Goal: Transaction & Acquisition: Purchase product/service

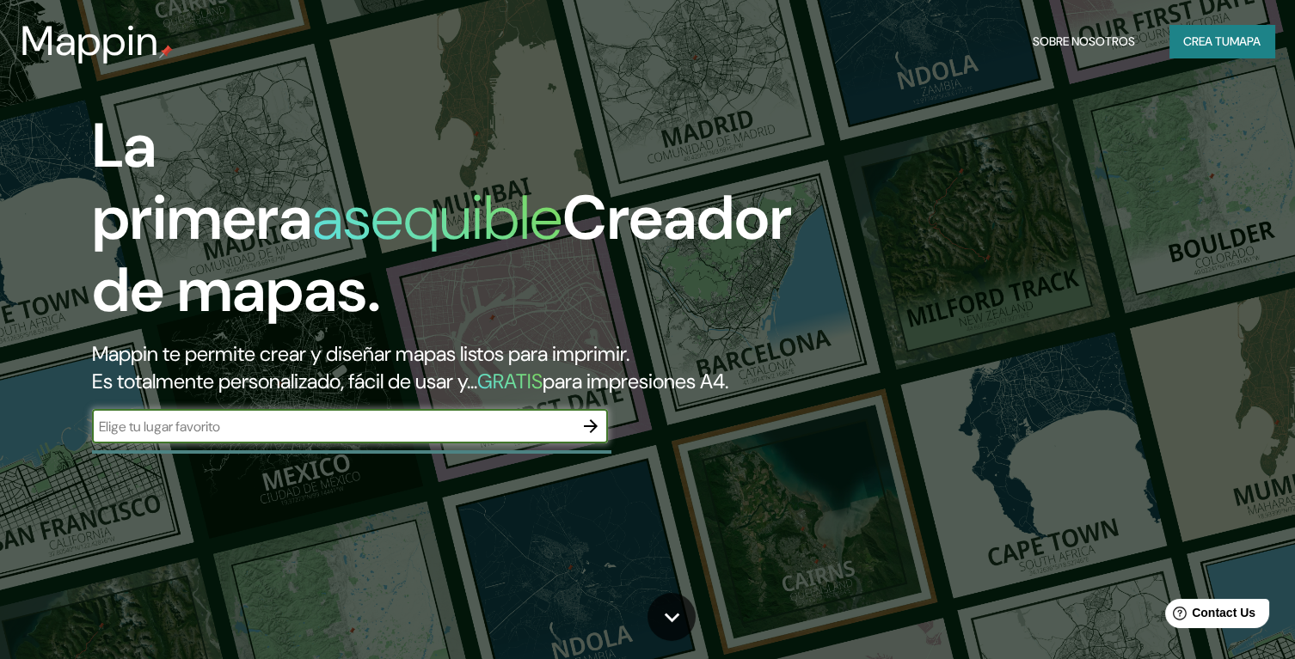
click at [172, 437] on input "text" at bounding box center [332, 427] width 481 height 20
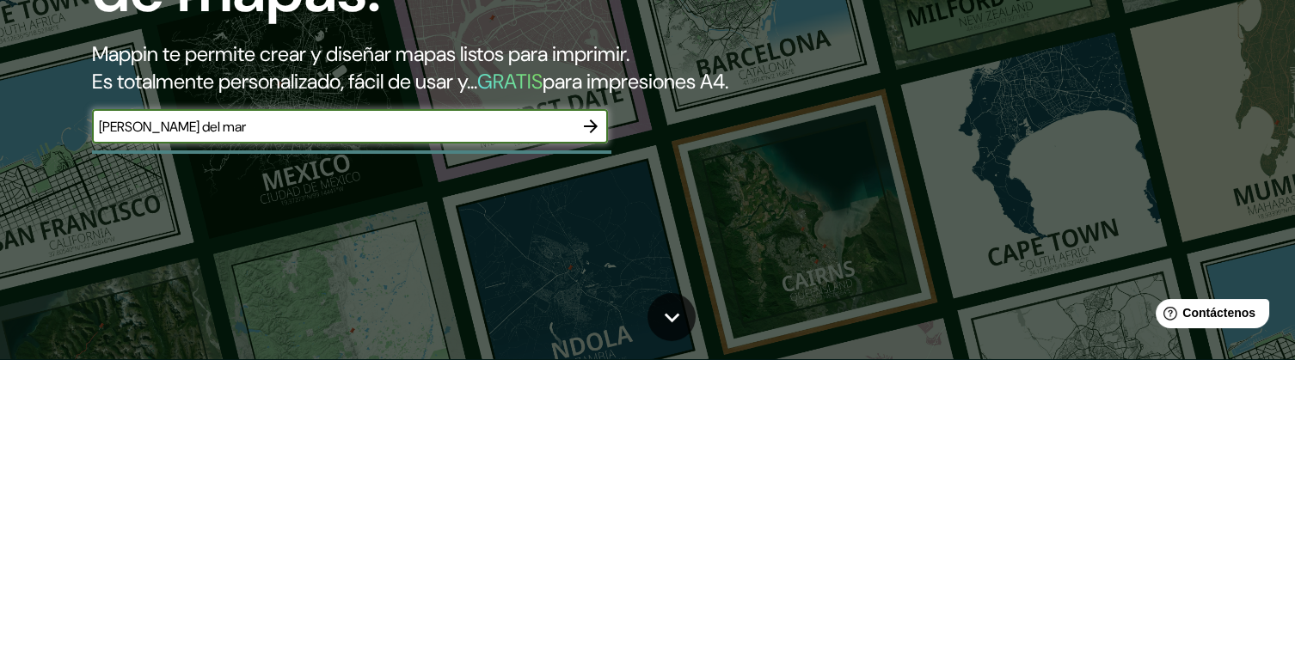
type input "Viña del mar"
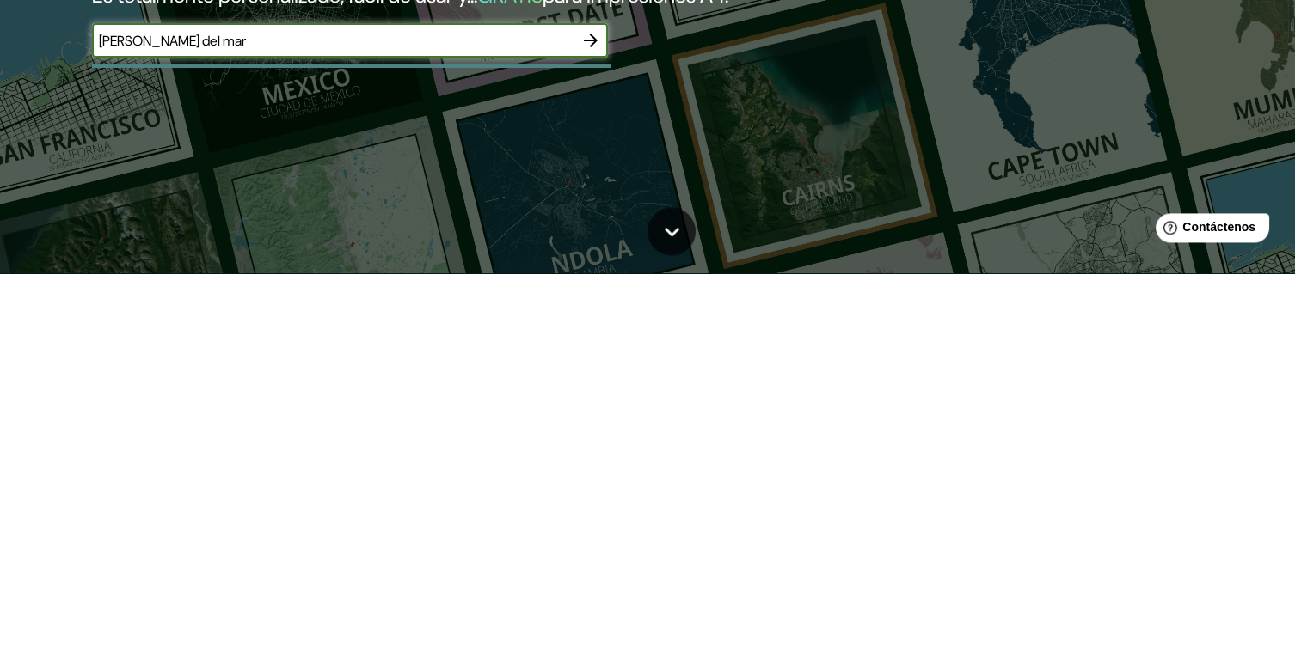
scroll to position [54, 0]
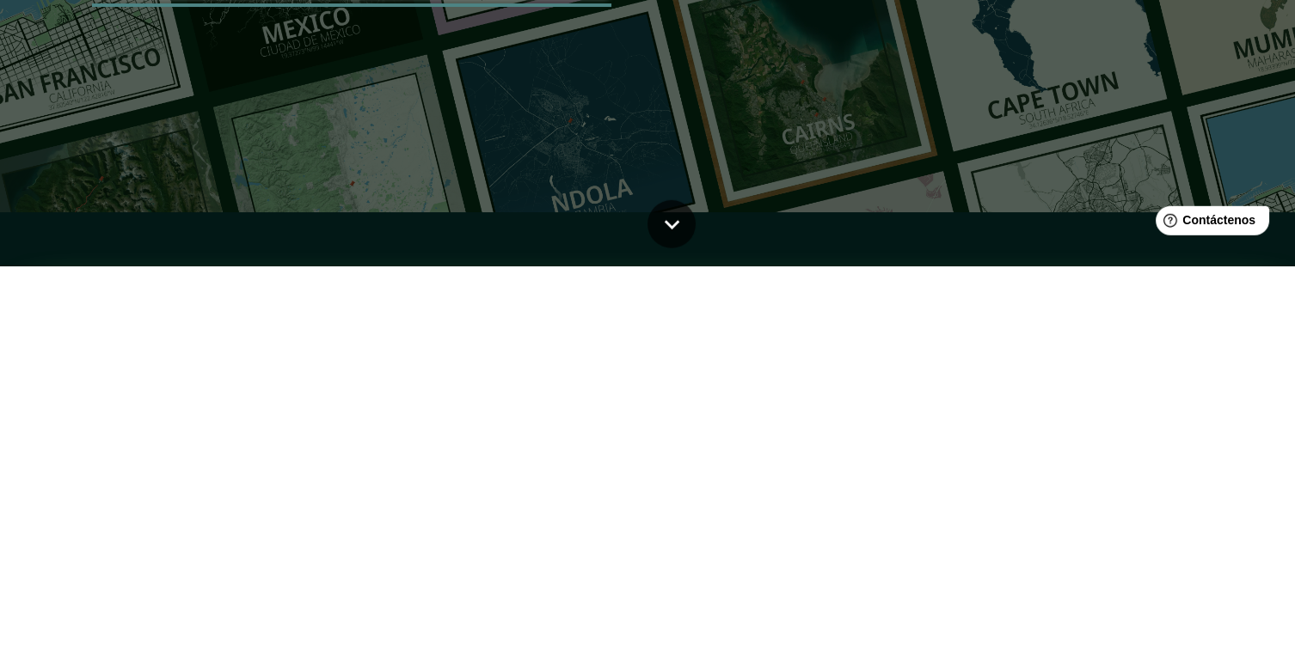
click at [591, 389] on button "button" at bounding box center [590, 372] width 34 height 34
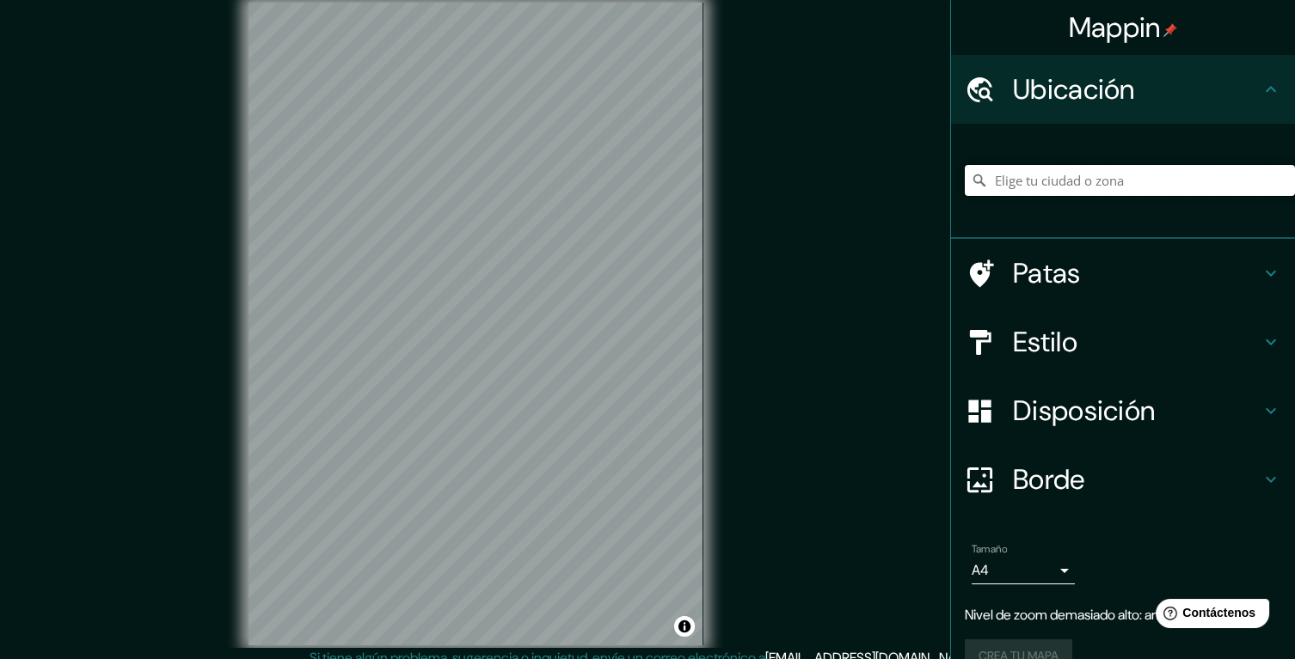
click at [1231, 175] on input "Elige tu ciudad o zona" at bounding box center [1130, 180] width 330 height 31
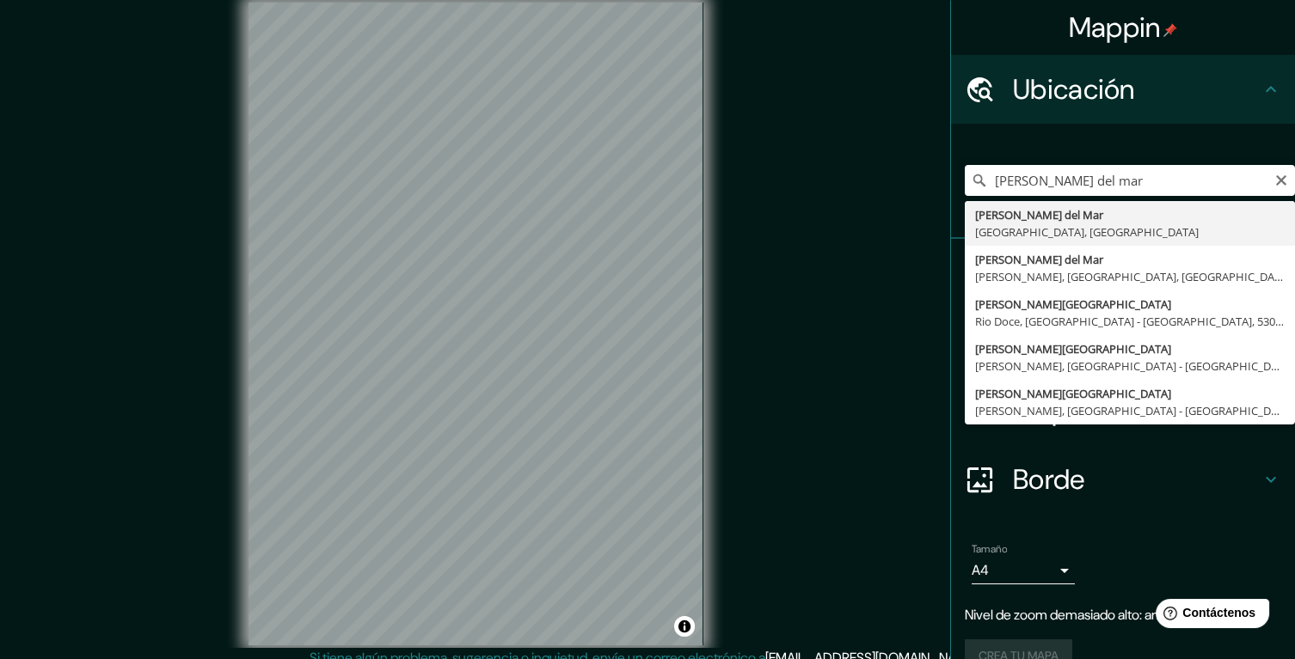
type input "Viña del Mar, Región de Valparaíso, Chile"
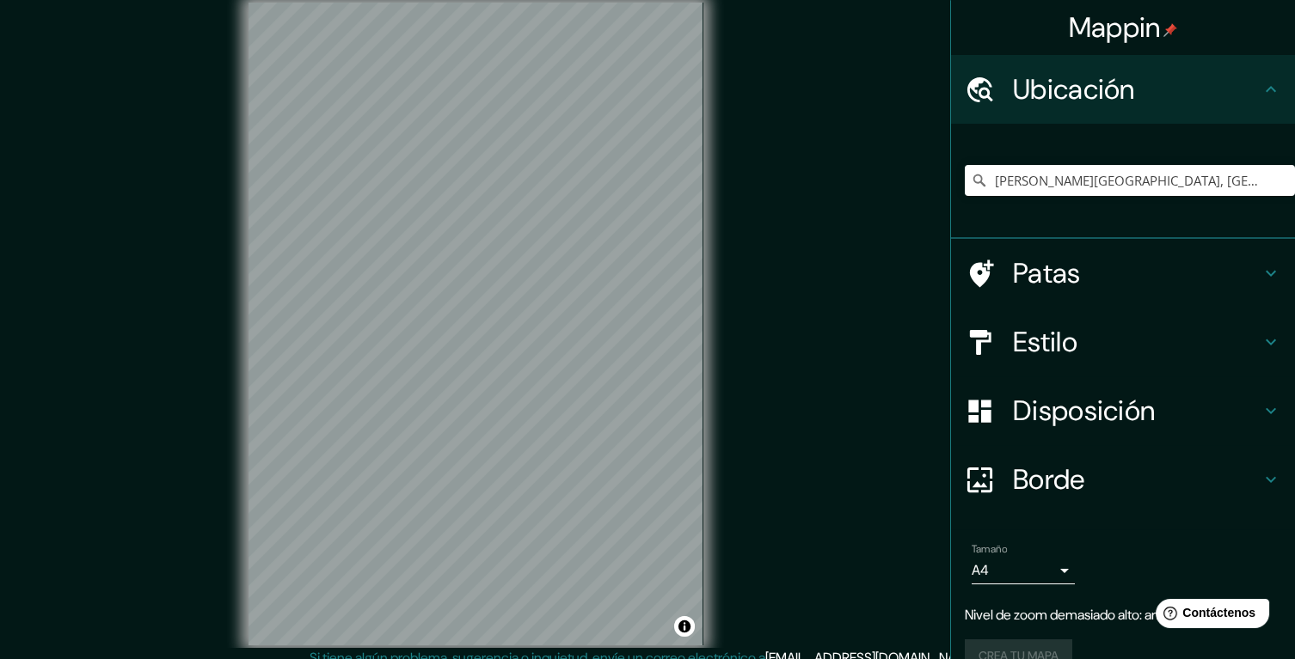
click at [862, 170] on div "Mappin Ubicación Viña del Mar, Región de Valparaíso, Chile Patas Estilo Disposi…" at bounding box center [647, 338] width 1295 height 676
click at [1050, 628] on font "Crea tu mapa" at bounding box center [1018, 621] width 80 height 22
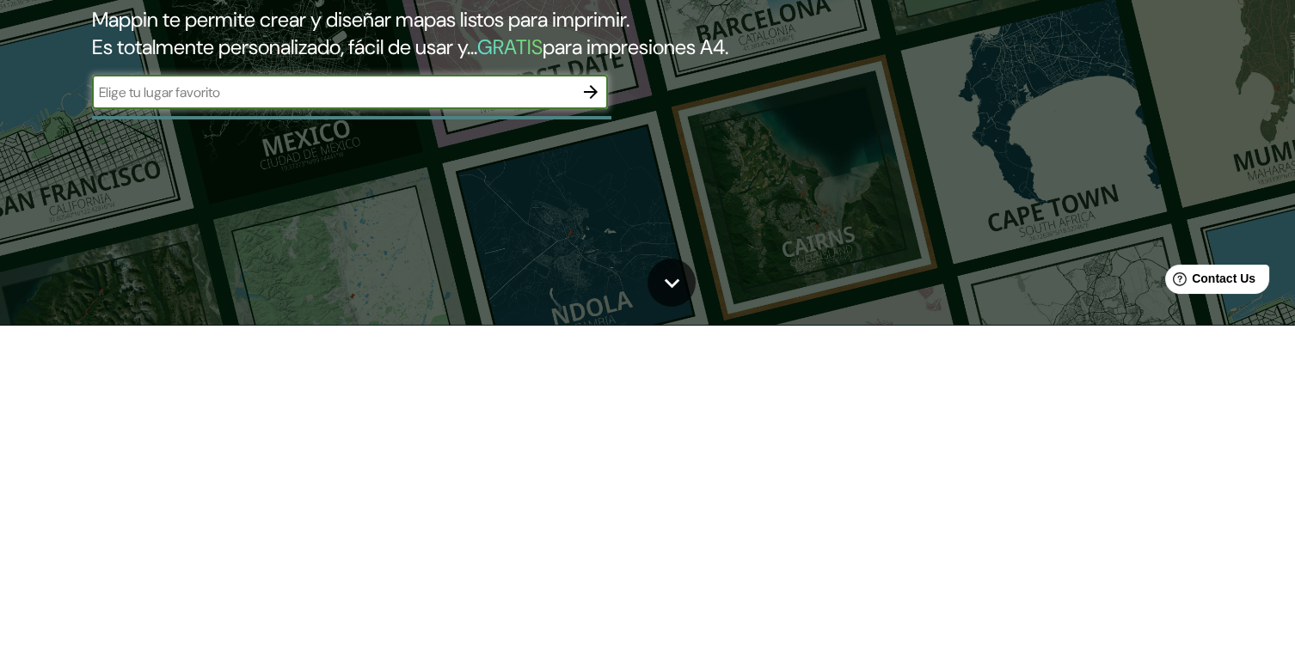
click at [162, 437] on input "text" at bounding box center [332, 427] width 481 height 20
